Goal: Task Accomplishment & Management: Use online tool/utility

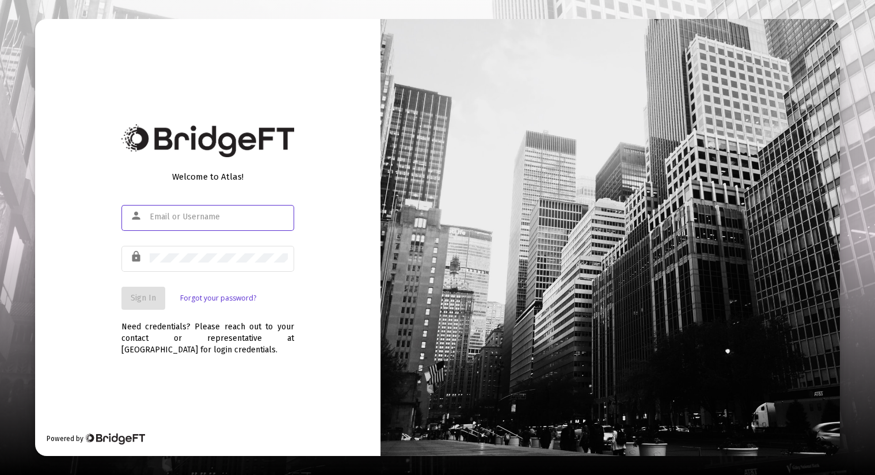
type input "[PERSON_NAME][EMAIL_ADDRESS][DOMAIN_NAME]"
click at [130, 295] on button "Sign In" at bounding box center [143, 298] width 44 height 23
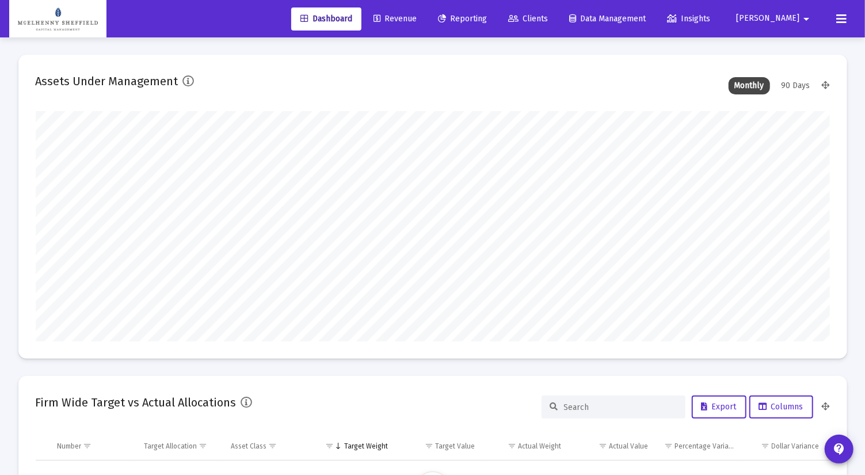
type input "[DATE]"
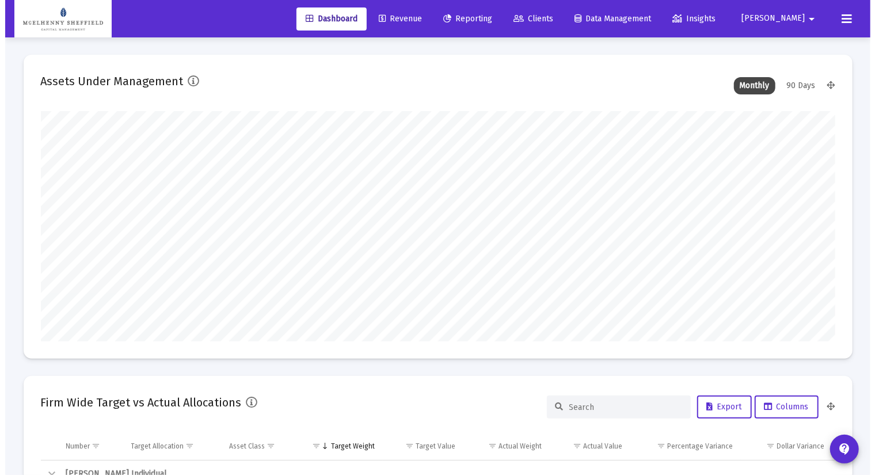
scroll to position [230, 371]
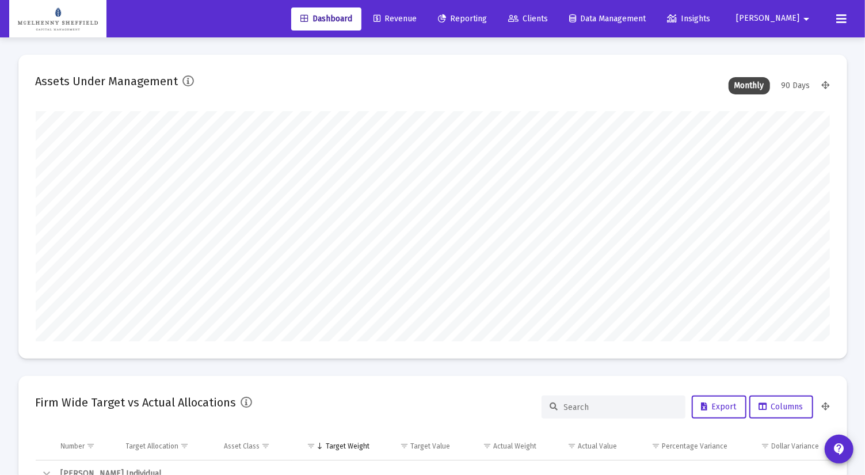
click at [487, 17] on span "Reporting" at bounding box center [462, 19] width 49 height 10
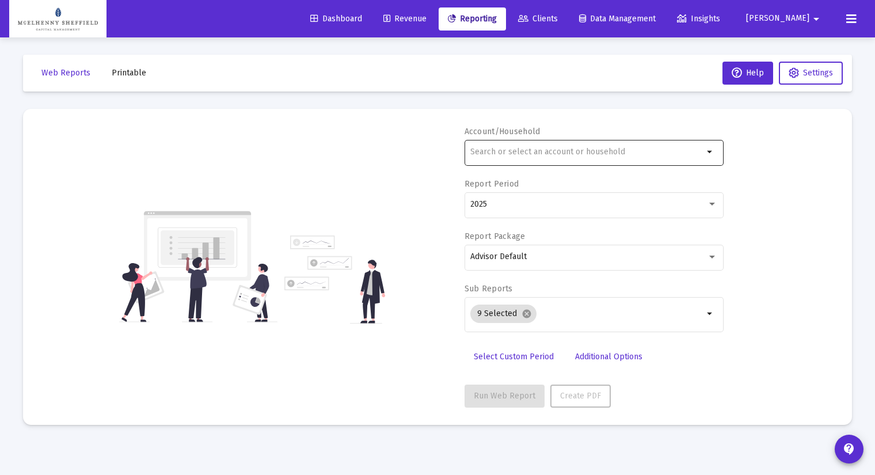
click at [545, 151] on input "text" at bounding box center [586, 151] width 233 height 9
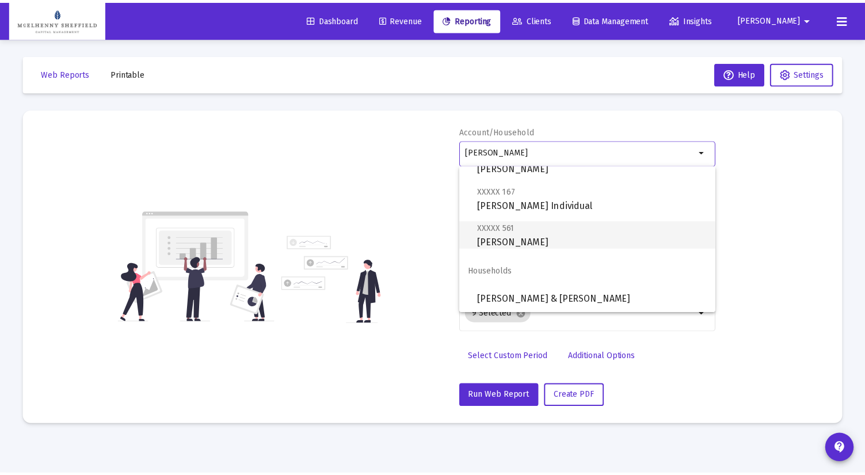
scroll to position [82, 0]
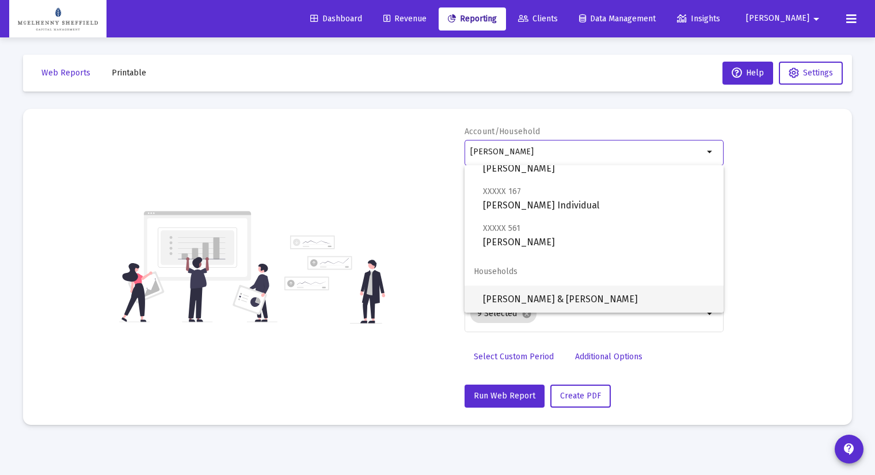
click at [586, 294] on span "[PERSON_NAME] & [PERSON_NAME]" at bounding box center [598, 300] width 231 height 28
type input "[PERSON_NAME] & [PERSON_NAME]"
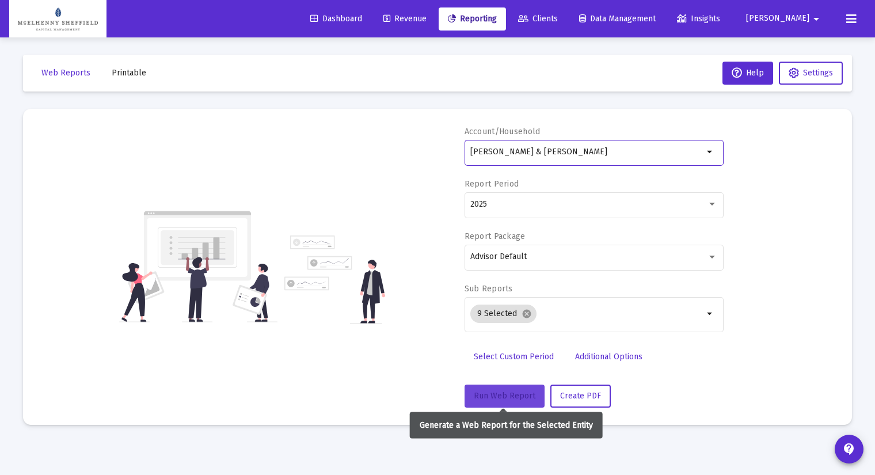
click at [499, 393] on span "Run Web Report" at bounding box center [505, 396] width 62 height 10
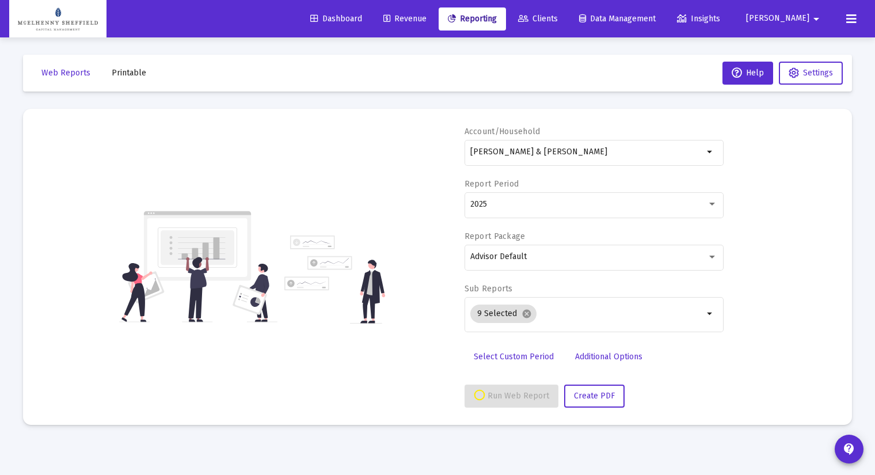
select select "View all"
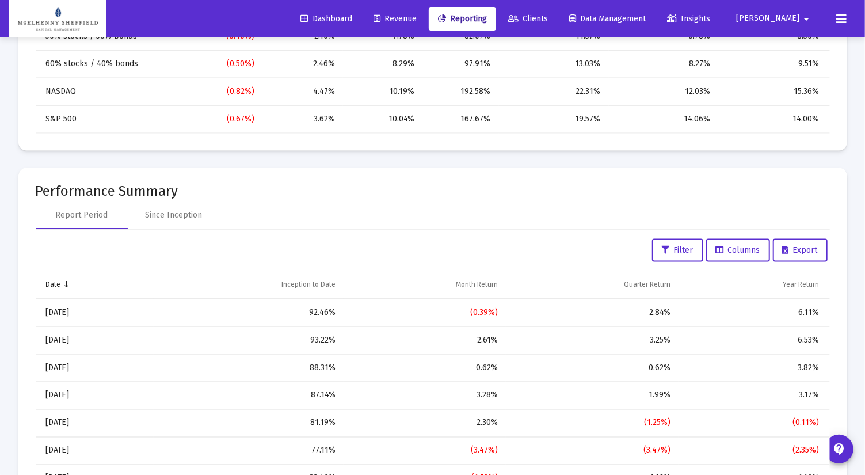
scroll to position [895, 0]
